Goal: Task Accomplishment & Management: Use online tool/utility

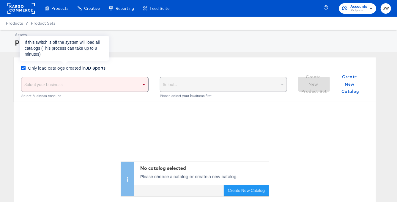
click at [23, 67] on icon at bounding box center [23, 68] width 4 height 4
click at [0, 0] on input "Only load catalogs created in JD Sports" at bounding box center [0, 0] width 0 height 0
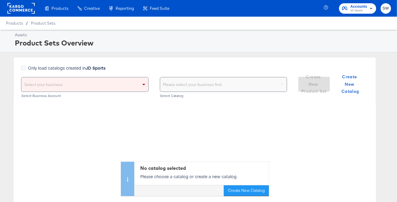
click at [46, 87] on div "Select your business" at bounding box center [84, 84] width 127 height 14
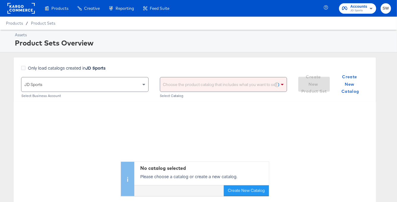
click at [205, 84] on div "Choose the product catalog that includes what you want to sell" at bounding box center [223, 84] width 127 height 14
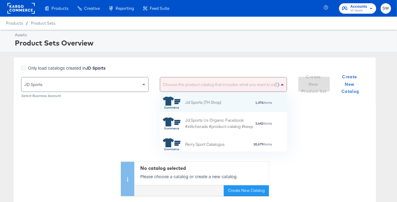
scroll to position [0, 0]
type input "de"
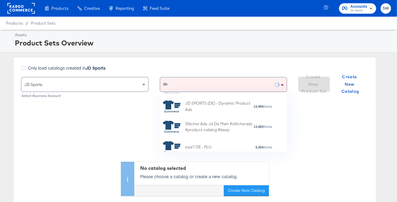
scroll to position [136, 0]
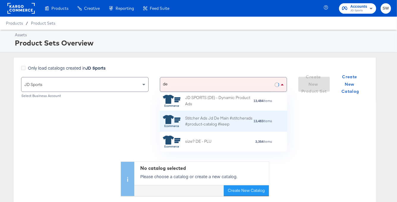
click at [220, 121] on div "Stitcher Ads Jd De Main #stitcherads #product-catalog #keep" at bounding box center [219, 121] width 68 height 12
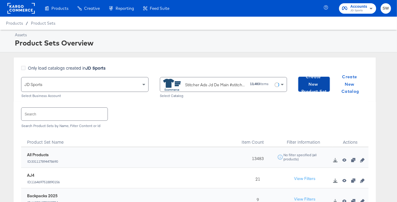
click at [316, 86] on span "Create New Product Set" at bounding box center [313, 84] width 27 height 22
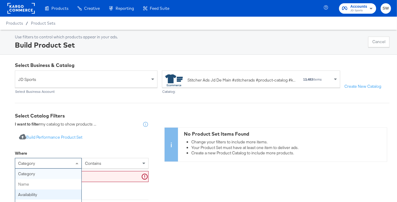
scroll to position [26, 0]
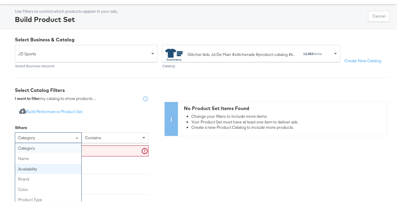
click at [61, 143] on div "category category name availability brand color product type product tags price…" at bounding box center [48, 137] width 67 height 11
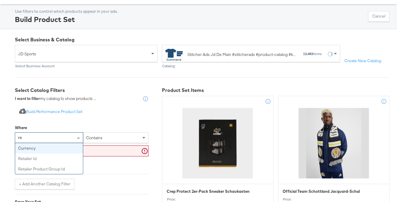
type input "ret"
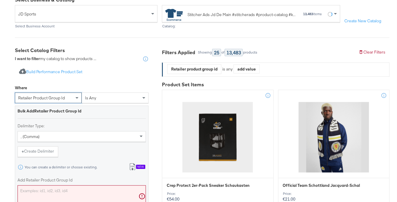
scroll to position [118, 0]
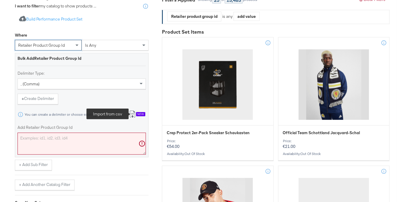
click at [133, 116] on icon at bounding box center [132, 113] width 7 height 7
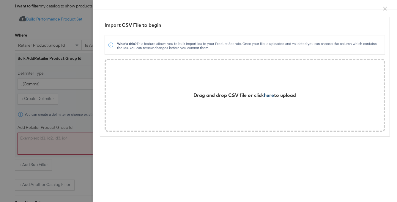
click at [267, 95] on span "here" at bounding box center [269, 95] width 10 height 6
click at [267, 94] on span "here" at bounding box center [269, 95] width 10 height 6
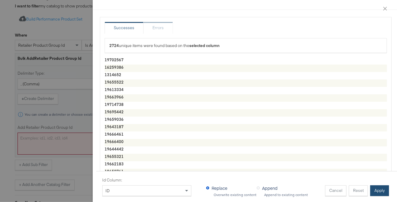
click at [381, 191] on button "Apply" at bounding box center [379, 190] width 19 height 11
type textarea "19702567,16259386,1314652,19655522,19613334,19663966,19714738,19695442,19659036…"
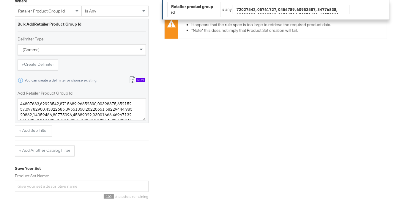
scroll to position [153, 0]
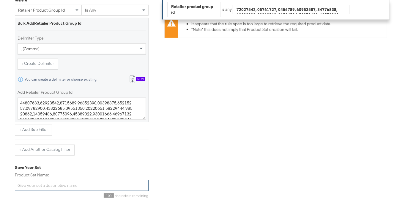
click at [76, 185] on input "Product Set Name:" at bounding box center [82, 185] width 134 height 11
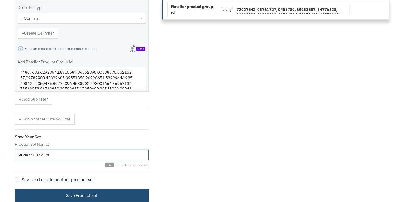
type input "Student Discount"
click at [68, 194] on button "Save Product Set" at bounding box center [82, 195] width 134 height 13
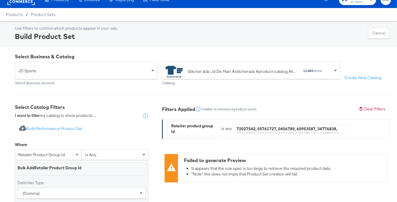
scroll to position [0, 0]
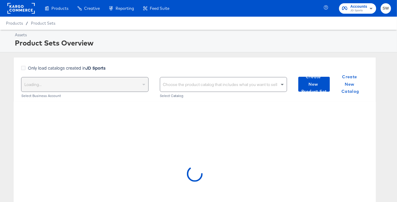
click at [122, 86] on div "Loading..." at bounding box center [84, 84] width 127 height 14
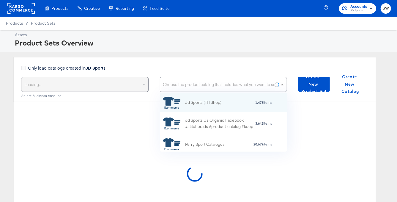
click at [181, 86] on div "Choose the product catalog that includes what you want to sell" at bounding box center [223, 84] width 127 height 14
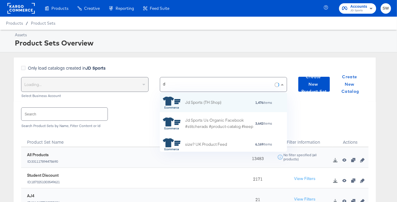
type input "de"
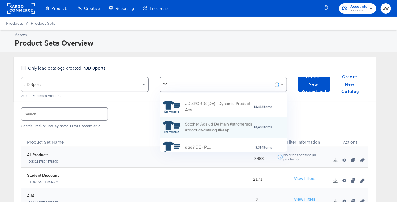
scroll to position [134, 0]
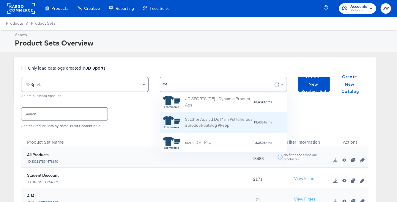
click at [210, 118] on div "Stitcher Ads Jd De Main #stitcherads #product-catalog #keep" at bounding box center [219, 122] width 68 height 12
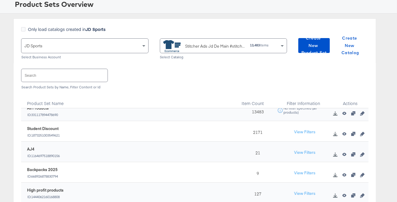
scroll to position [0, 0]
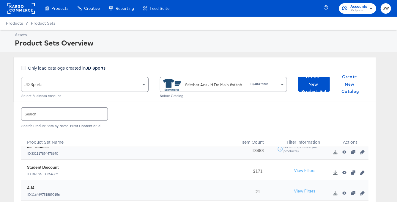
click at [20, 6] on rect at bounding box center [20, 8] width 27 height 11
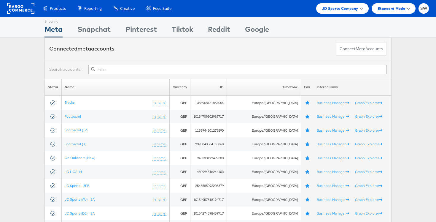
click at [135, 71] on input "text" at bounding box center [237, 70] width 299 height 10
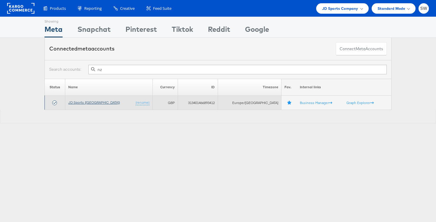
type input "nz"
click at [91, 102] on link "JD Sports (NZ)" at bounding box center [94, 102] width 52 height 4
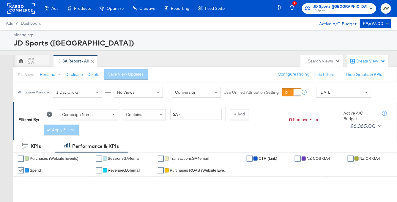
click at [334, 95] on div "Yesterday" at bounding box center [343, 92] width 54 height 10
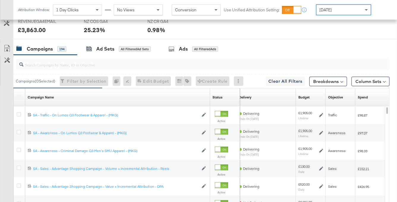
scroll to position [314, 0]
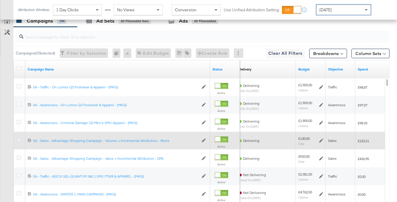
click at [19, 139] on icon at bounding box center [19, 139] width 4 height 4
click at [0, 0] on input "checkbox" at bounding box center [0, 0] width 0 height 0
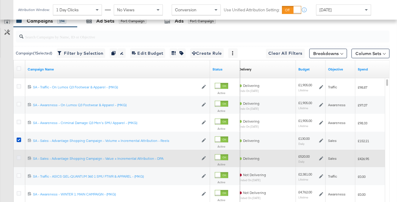
click at [19, 156] on icon at bounding box center [19, 157] width 4 height 4
click at [0, 0] on input "checkbox" at bounding box center [0, 0] width 0 height 0
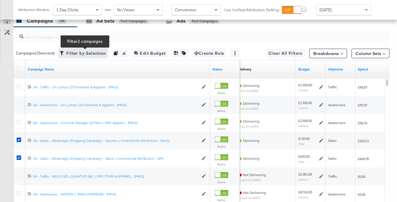
click at [89, 56] on span "Filter by Selection Filter 2 campaigns" at bounding box center [83, 53] width 45 height 7
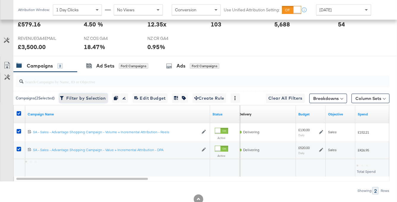
scroll to position [260, 0]
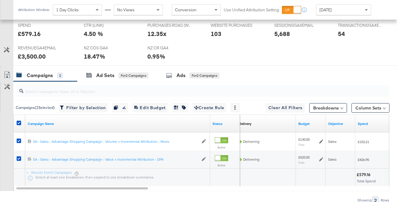
click at [352, 10] on div "Today" at bounding box center [343, 10] width 54 height 10
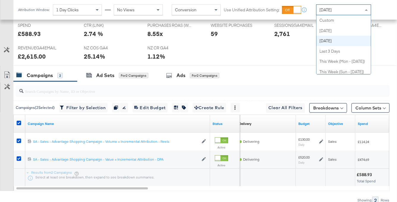
click at [331, 11] on span "Yesterday" at bounding box center [325, 9] width 12 height 5
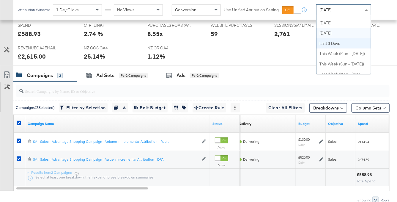
scroll to position [0, 0]
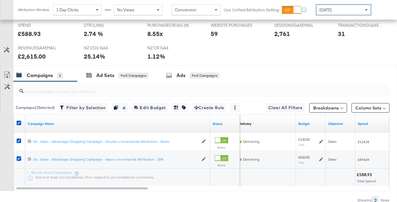
click at [324, 12] on div "Yesterday" at bounding box center [343, 10] width 54 height 10
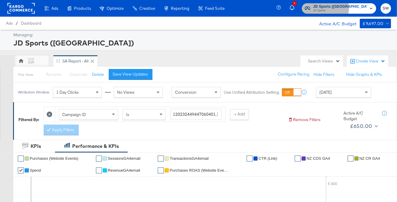
click at [351, 8] on span "JD Sports (NZ)" at bounding box center [340, 7] width 54 height 6
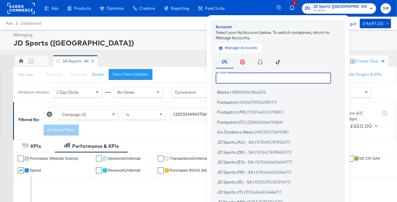
click at [290, 80] on input "text" at bounding box center [273, 77] width 115 height 11
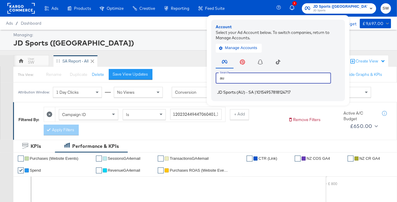
type input "au"
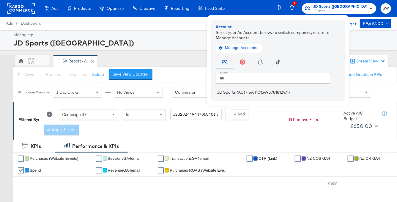
click at [289, 91] on span "10154957818124717" at bounding box center [273, 92] width 34 height 5
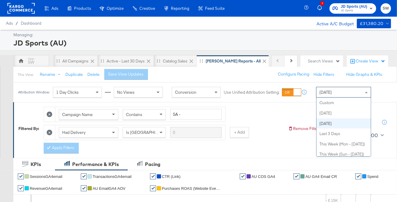
click at [330, 87] on div "Yesterday" at bounding box center [343, 92] width 54 height 10
